Goal: Information Seeking & Learning: Check status

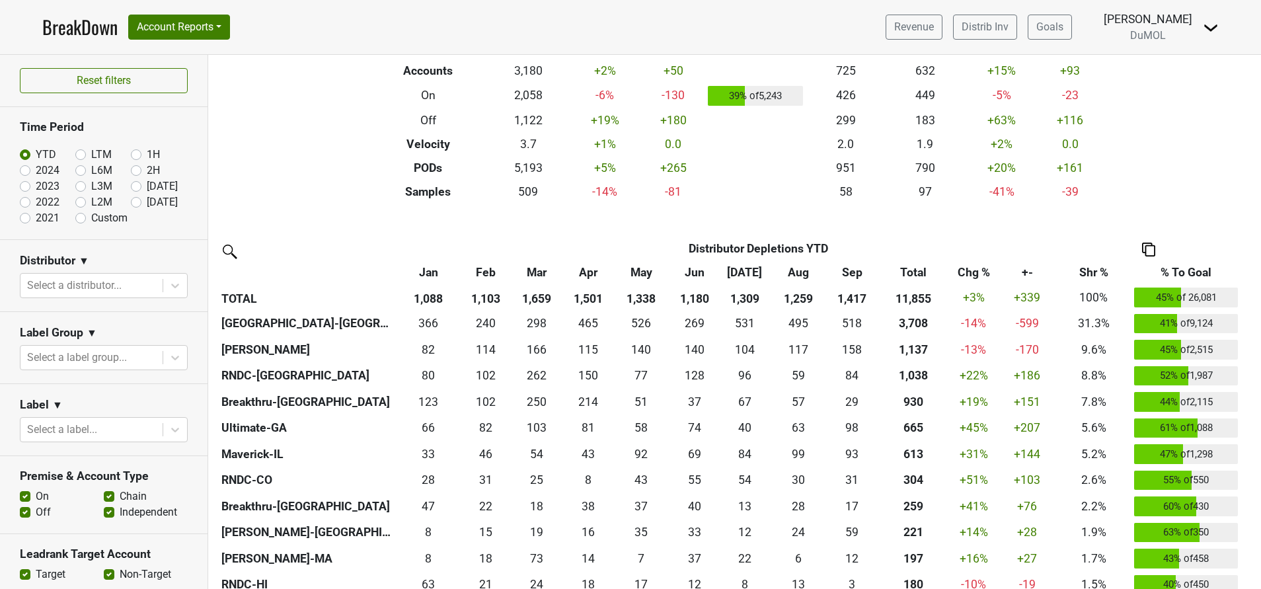
scroll to position [152, 0]
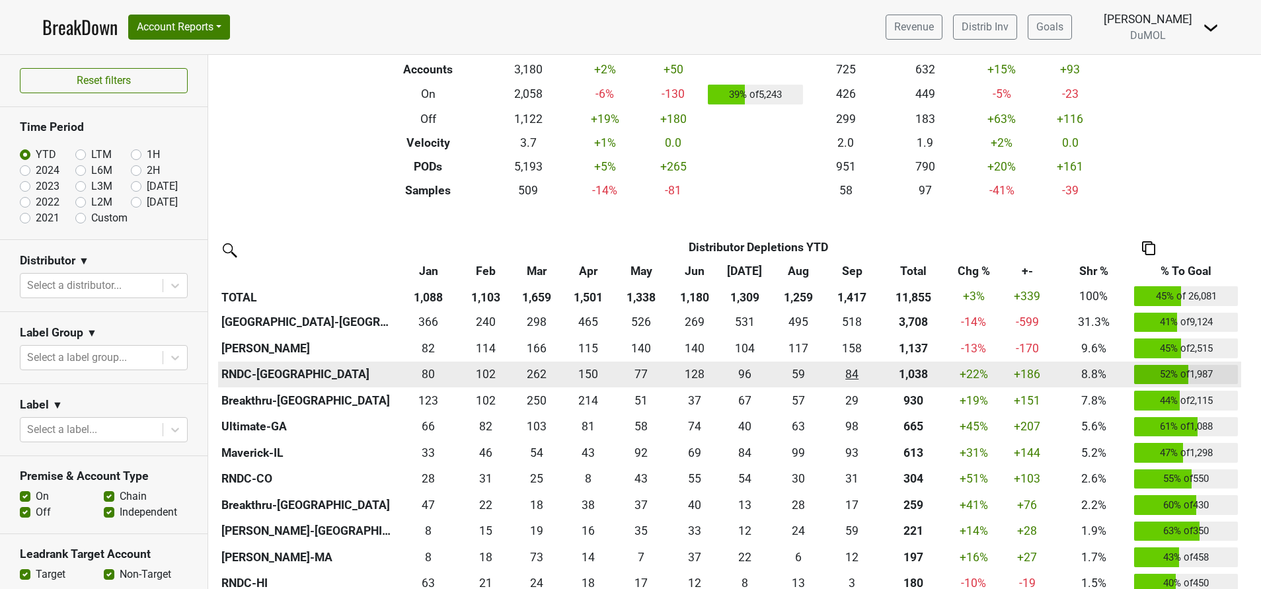
click at [870, 380] on div "84.168 84" at bounding box center [851, 373] width 45 height 17
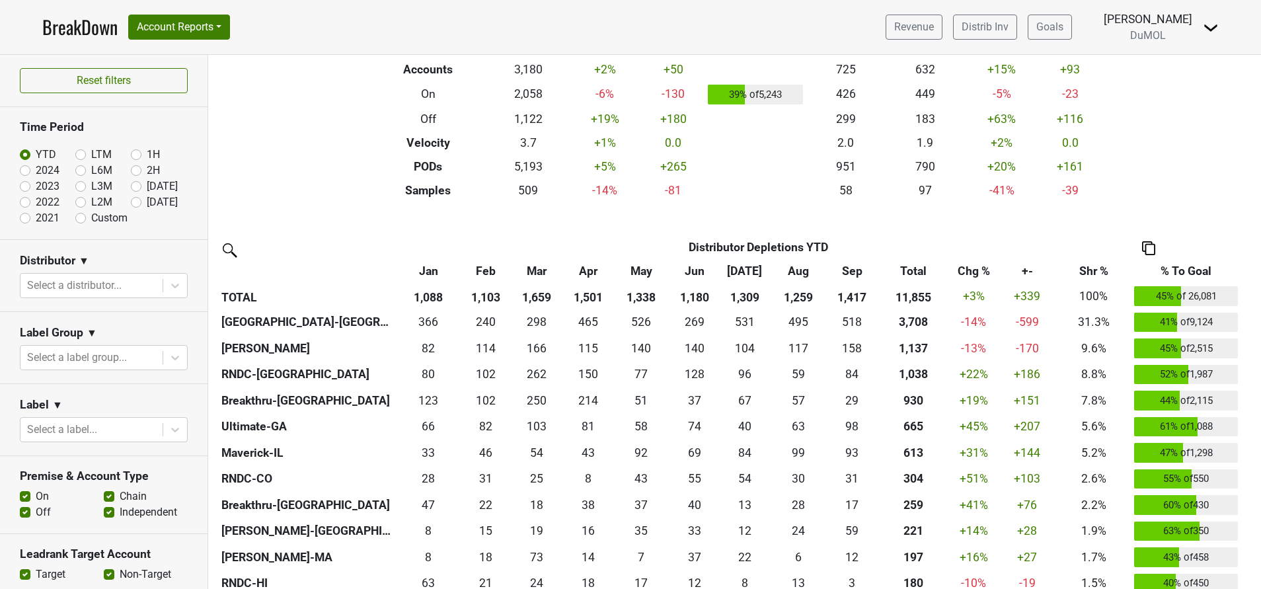
click at [147, 203] on label "[DATE]" at bounding box center [162, 202] width 31 height 16
click at [131, 203] on input "[DATE]" at bounding box center [157, 200] width 53 height 13
radio input "true"
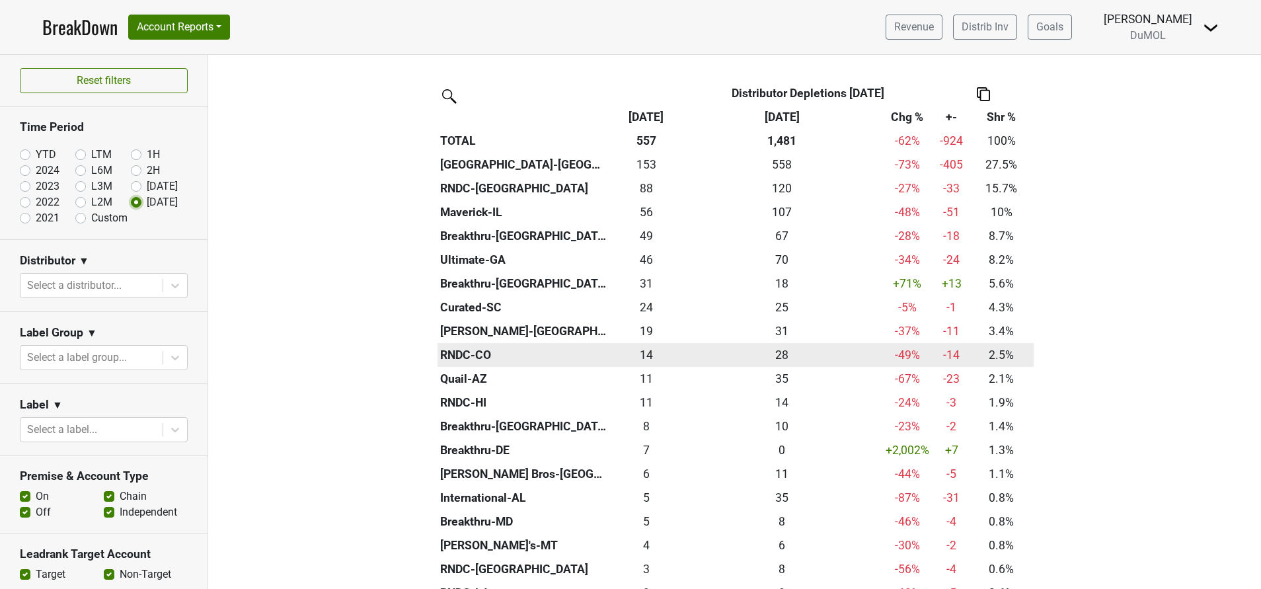
scroll to position [305, 0]
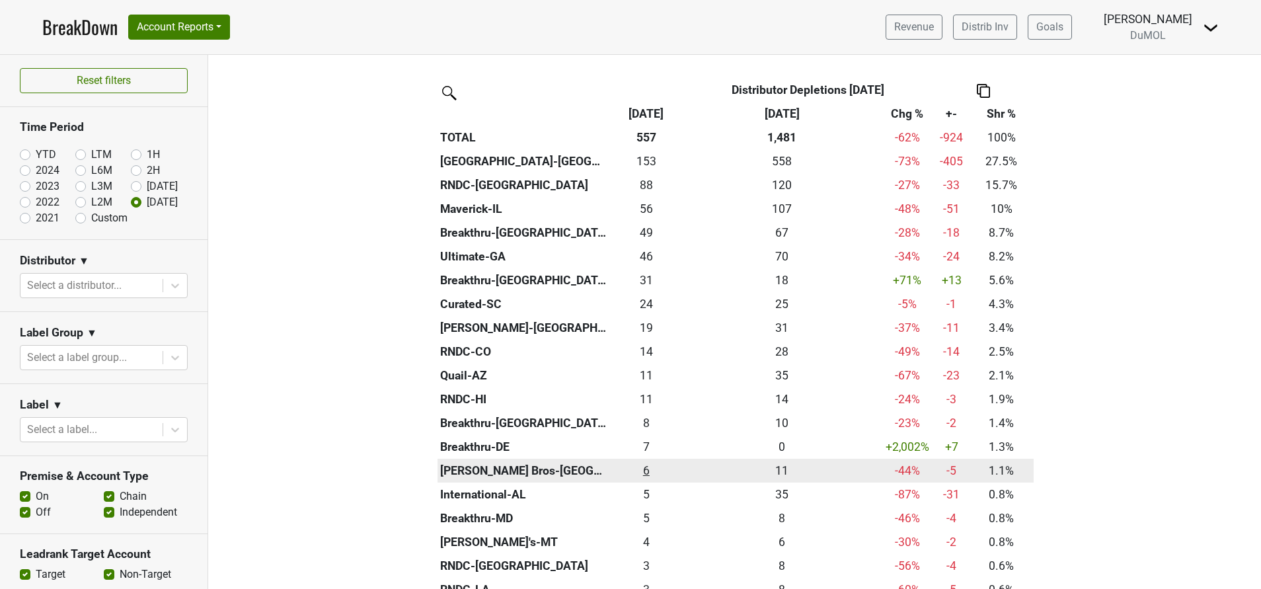
click at [636, 474] on div "6 6" at bounding box center [646, 470] width 67 height 17
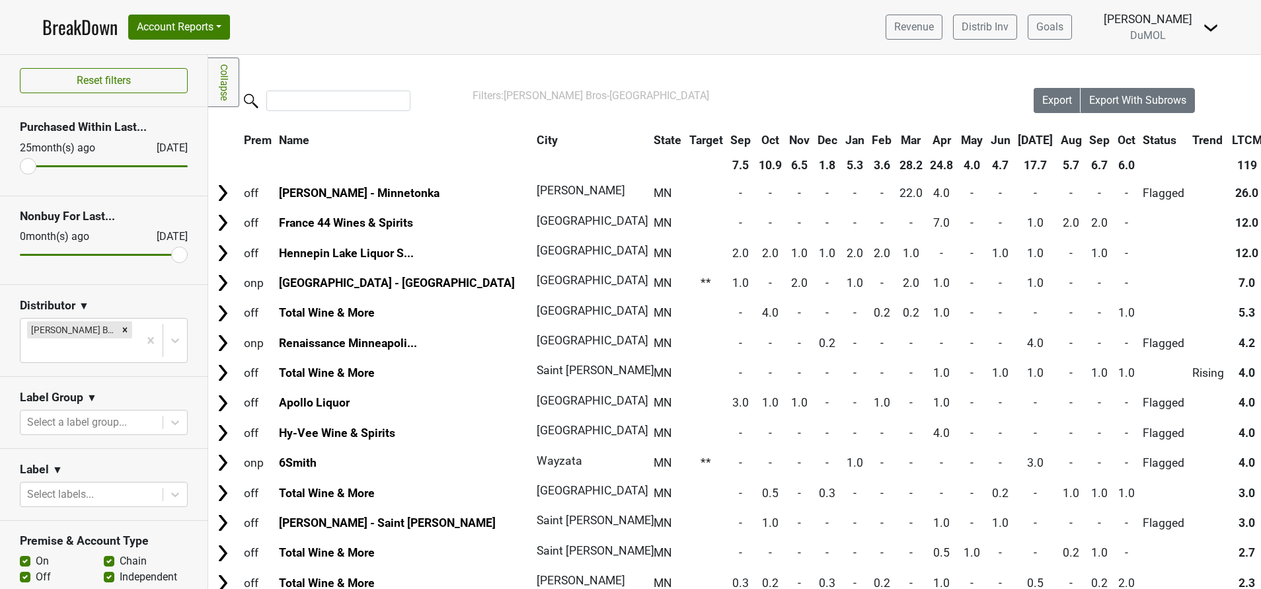
click at [1114, 135] on th "Oct" at bounding box center [1126, 140] width 24 height 24
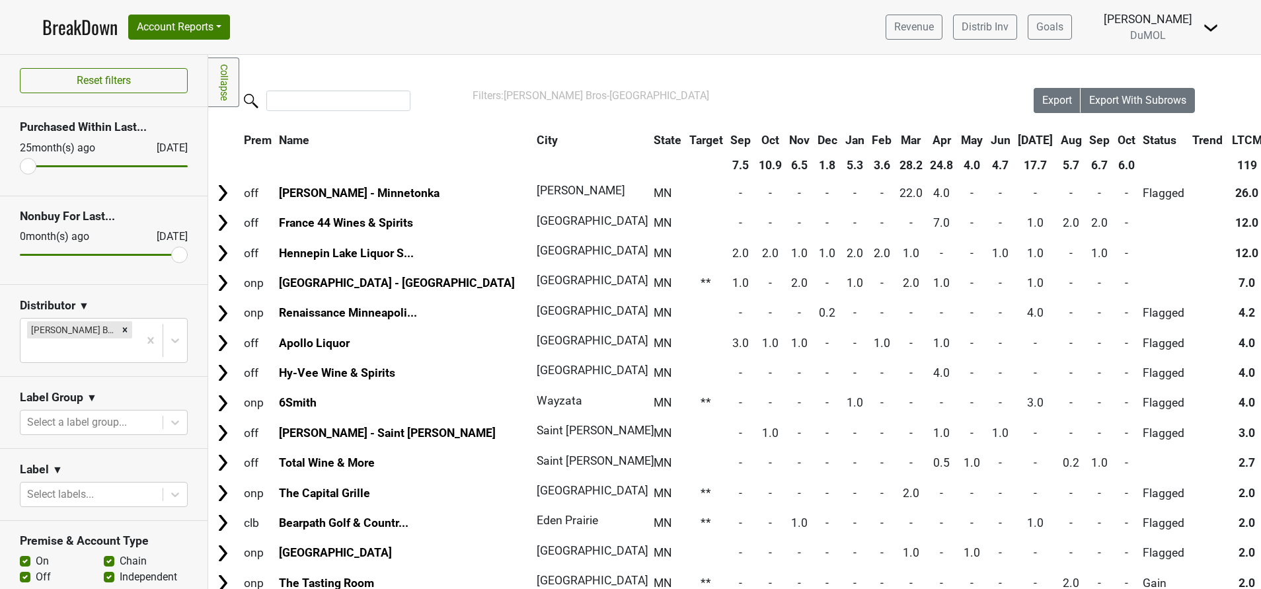
click at [1114, 135] on th "Oct" at bounding box center [1126, 140] width 24 height 24
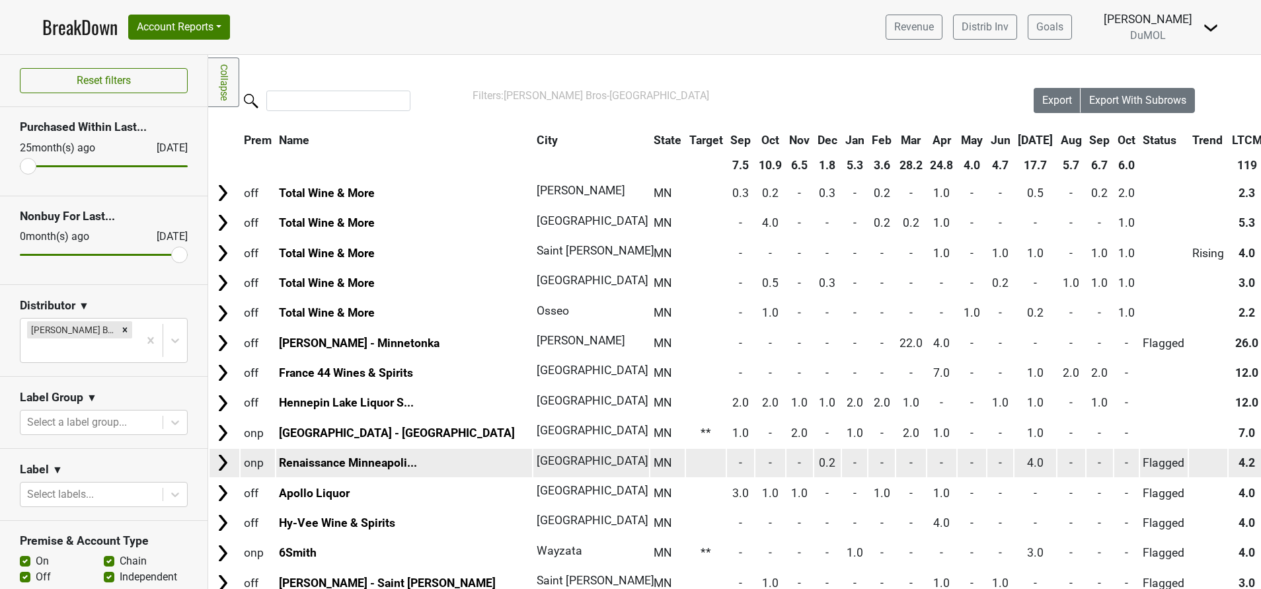
click at [219, 466] on img at bounding box center [223, 463] width 20 height 20
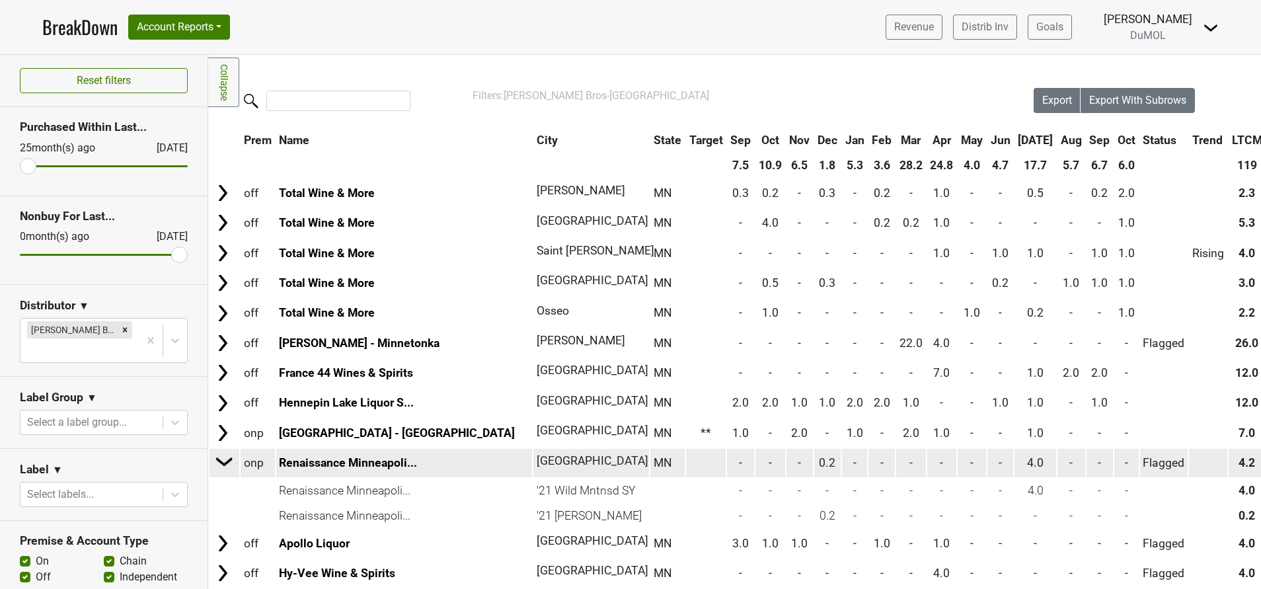
click at [219, 466] on img at bounding box center [225, 461] width 20 height 20
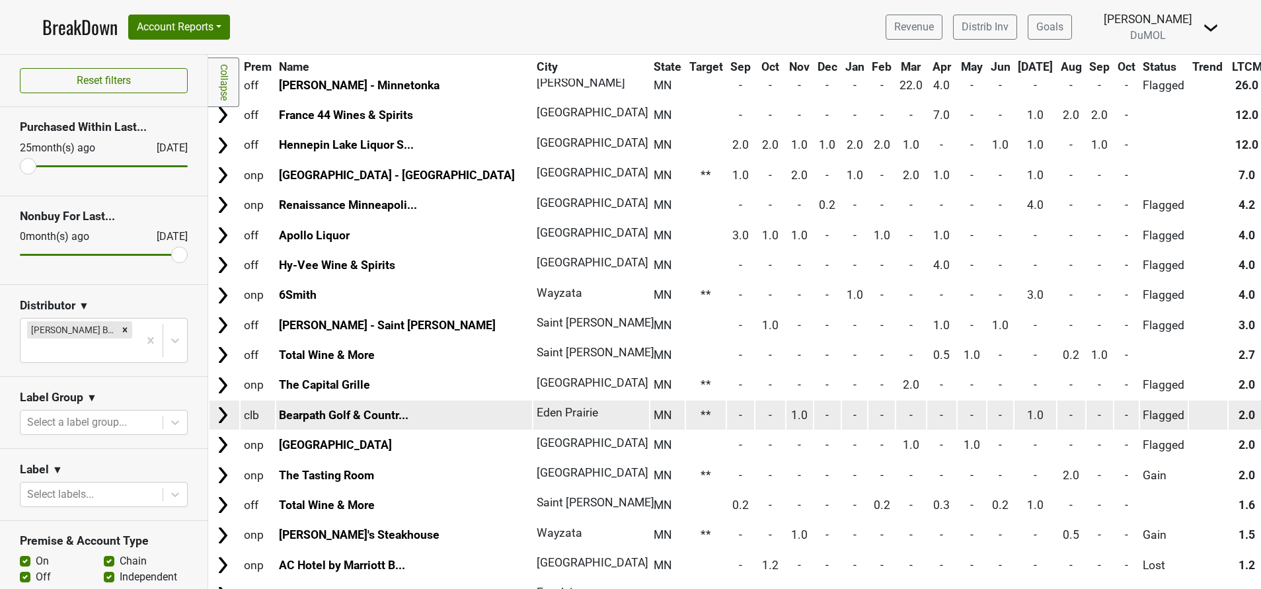
scroll to position [364, 0]
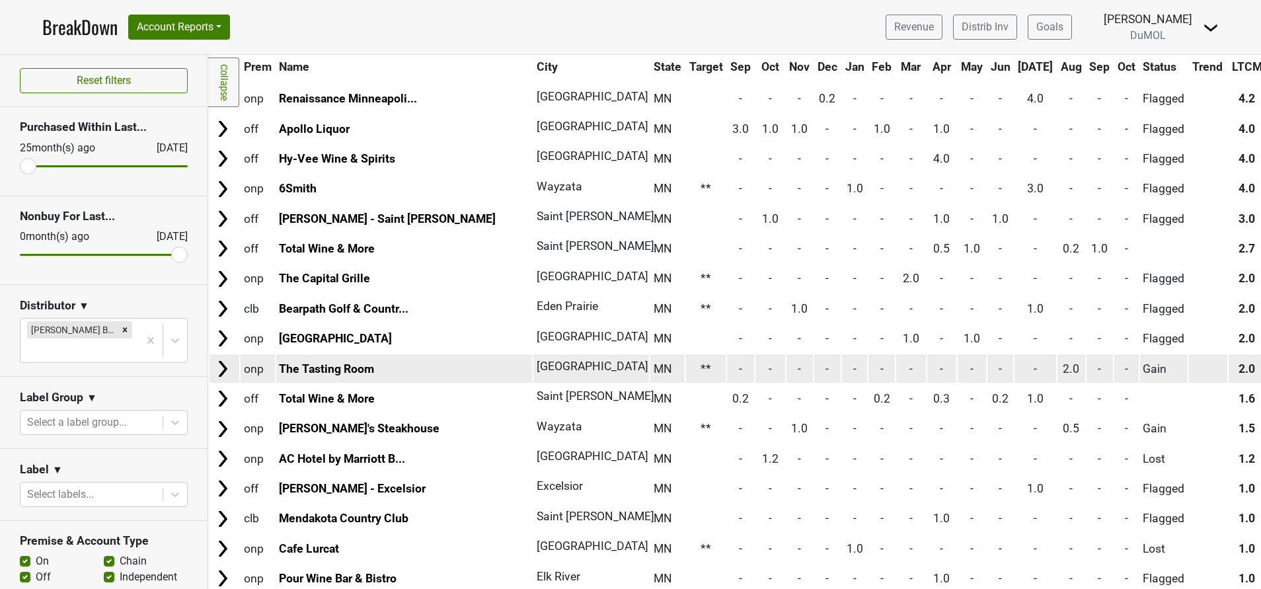
click at [219, 367] on img at bounding box center [223, 369] width 20 height 20
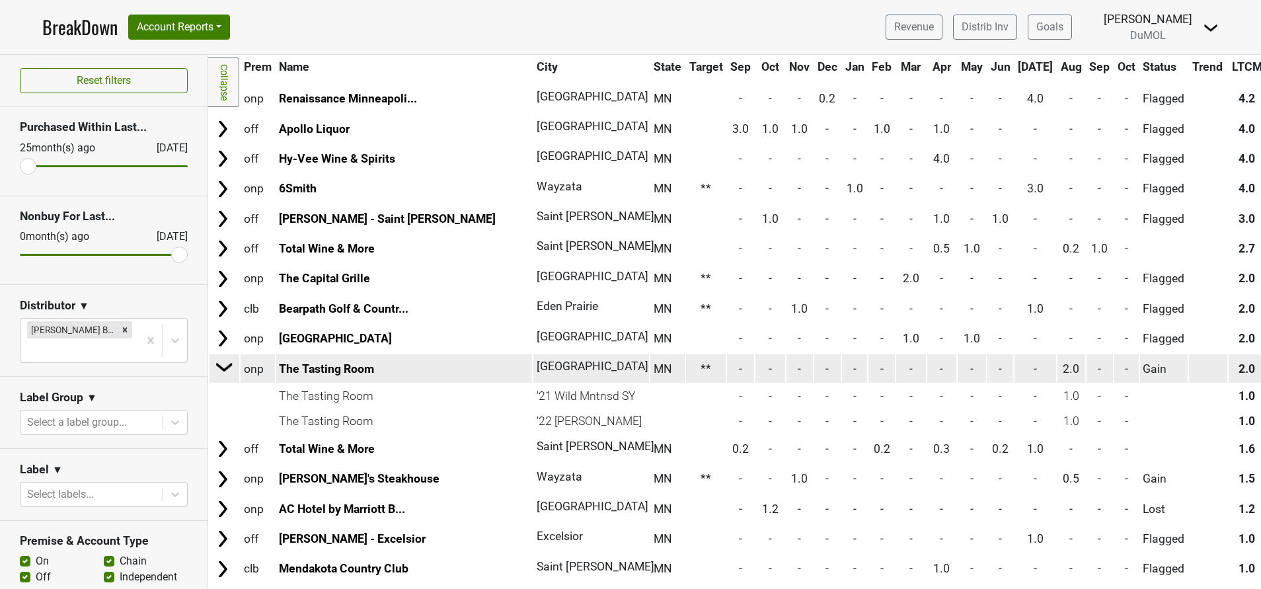
click at [219, 367] on img at bounding box center [225, 367] width 20 height 20
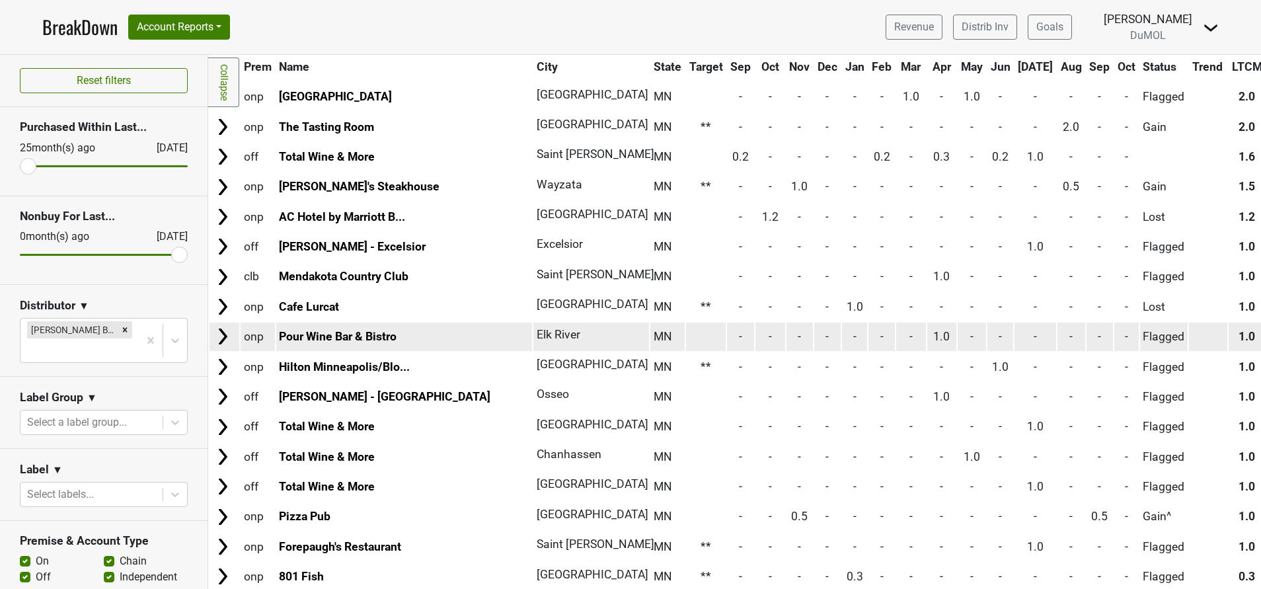
scroll to position [694, 0]
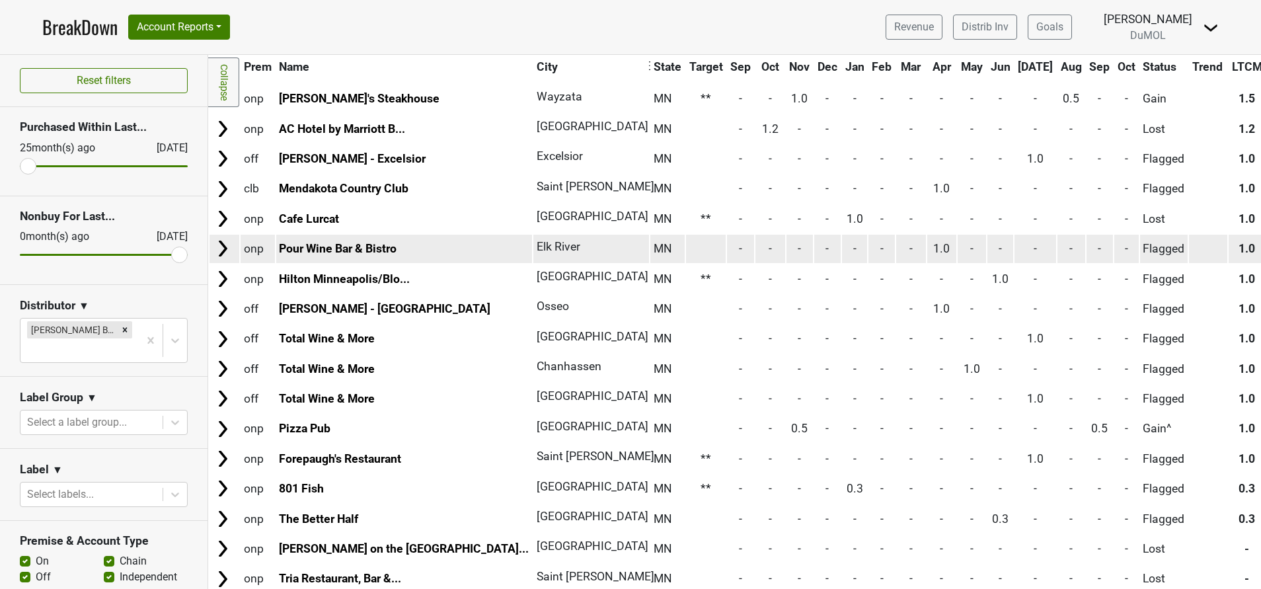
click at [267, 433] on td "onp" at bounding box center [257, 428] width 34 height 28
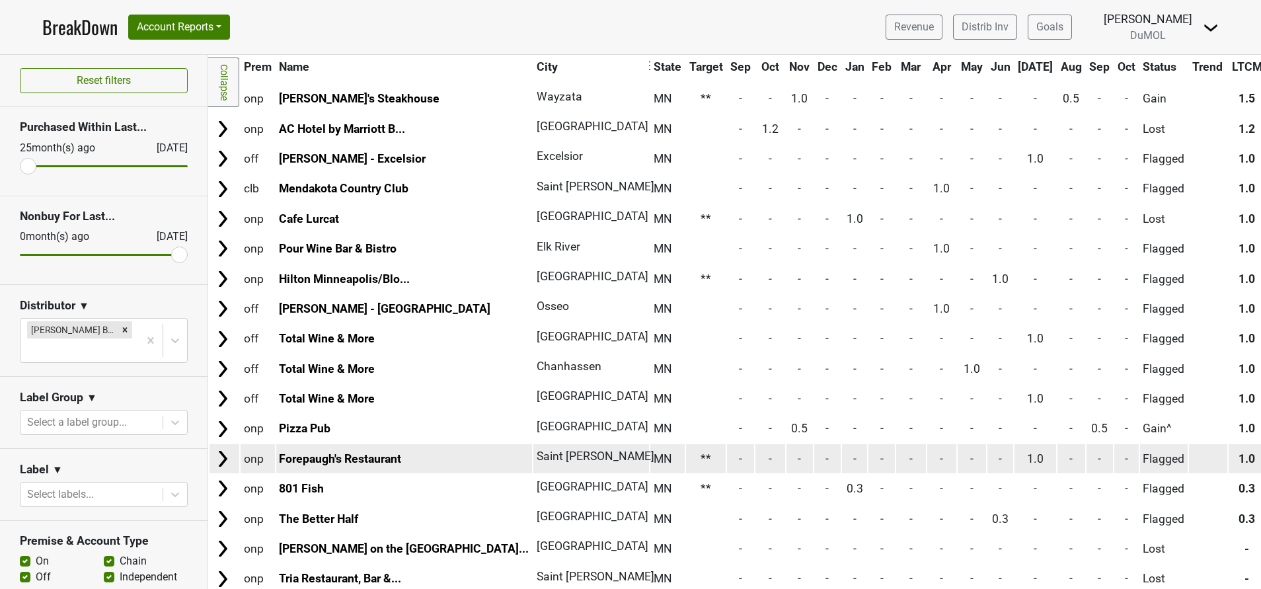
click at [218, 458] on img at bounding box center [223, 459] width 20 height 20
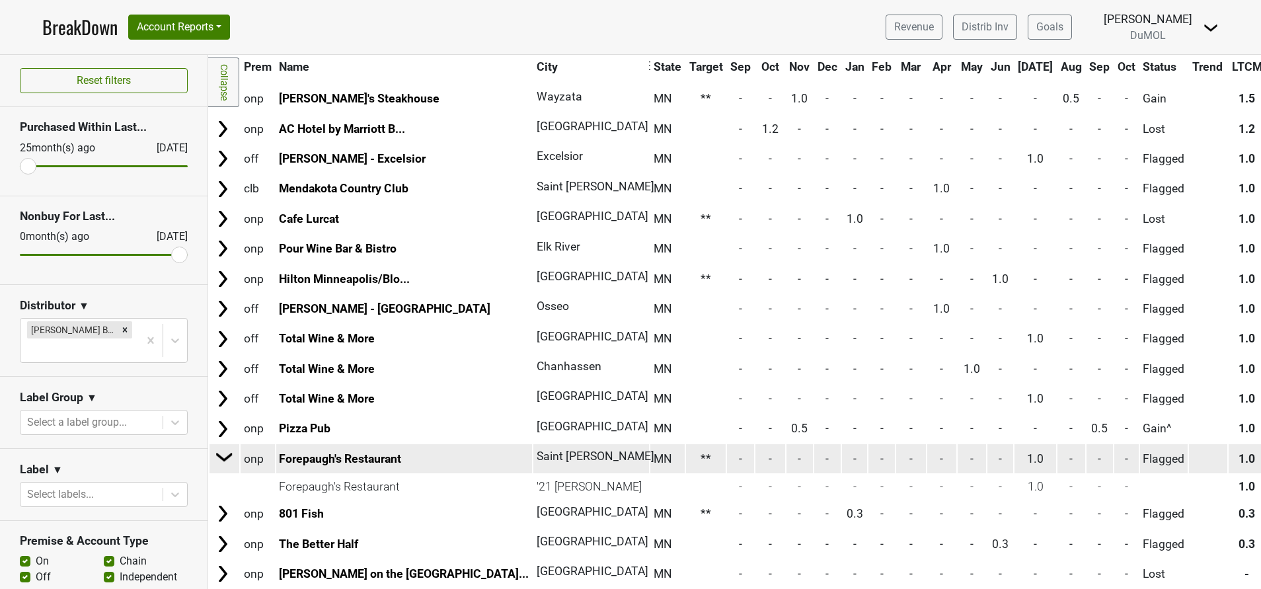
click at [218, 458] on img at bounding box center [225, 457] width 20 height 20
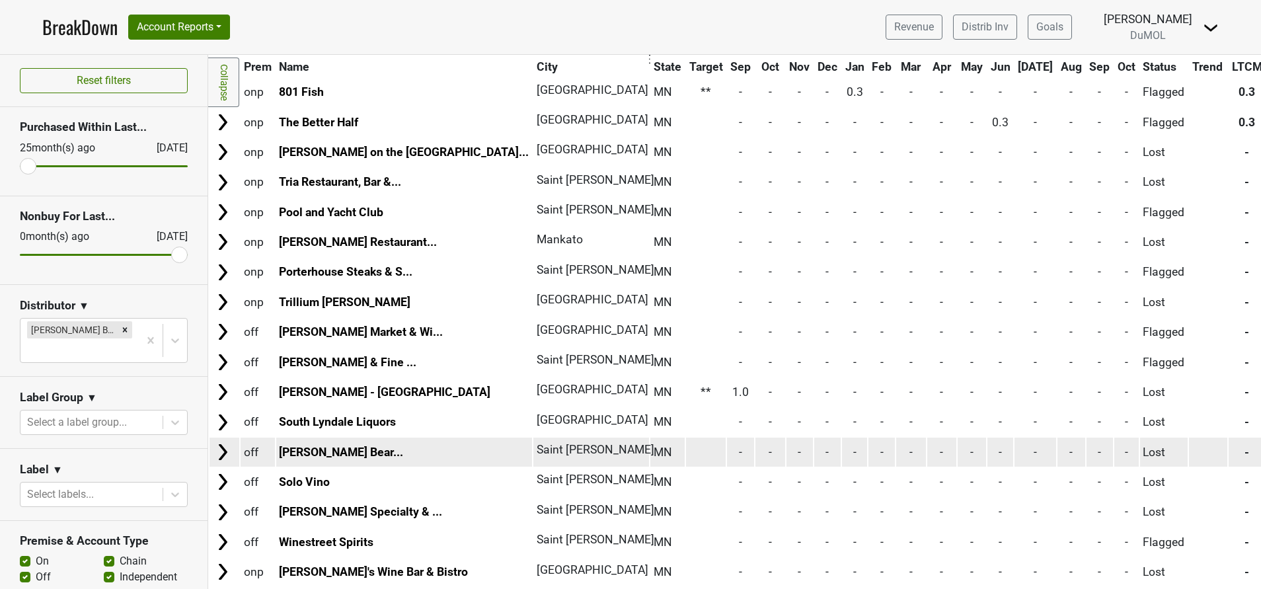
scroll to position [1146, 0]
